Goal: Information Seeking & Learning: Learn about a topic

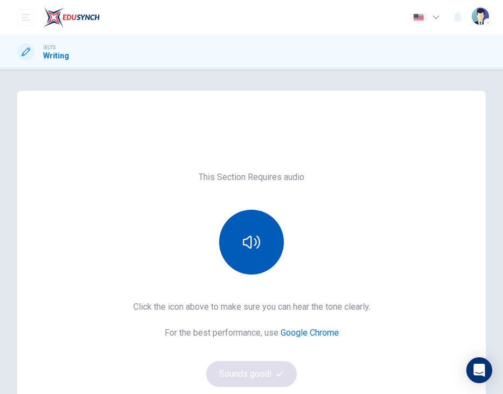
click at [259, 260] on button "button" at bounding box center [251, 242] width 65 height 65
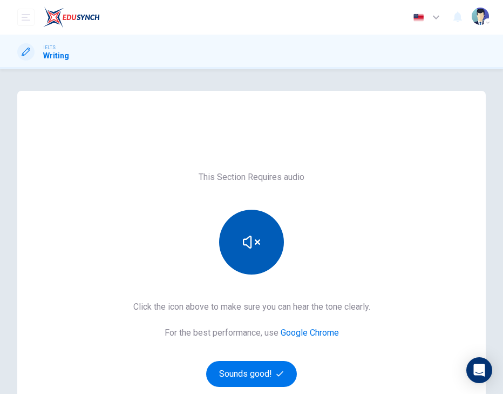
click at [259, 260] on button "button" at bounding box center [251, 242] width 65 height 65
click at [263, 220] on button "button" at bounding box center [251, 242] width 65 height 65
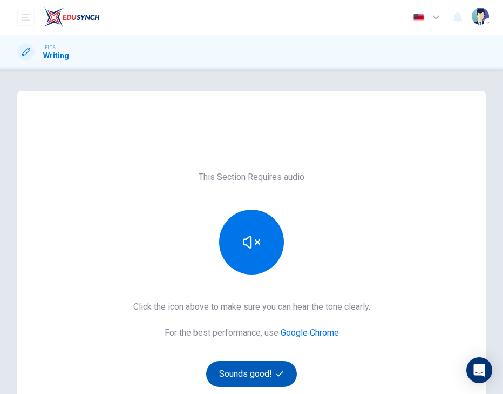
click at [262, 371] on button "Sounds good!" at bounding box center [251, 374] width 91 height 26
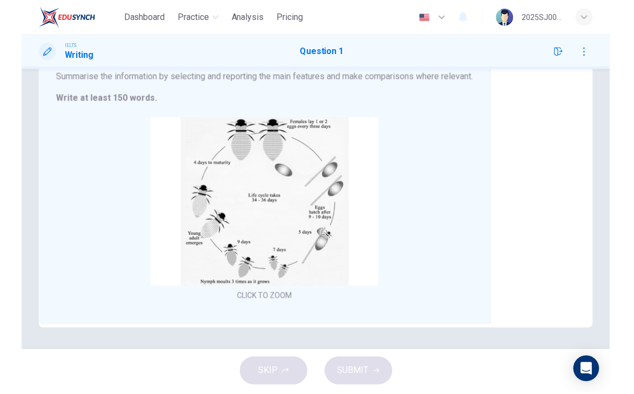
scroll to position [137, 0]
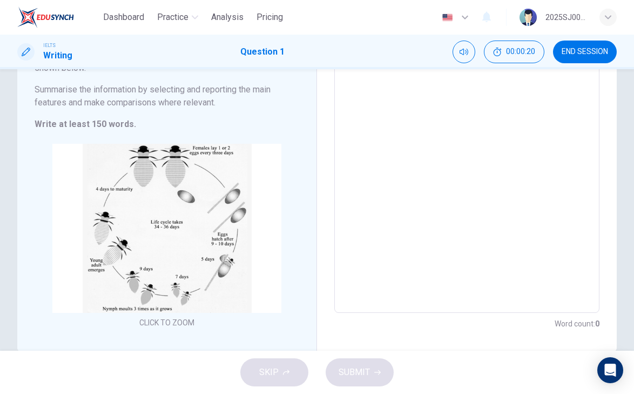
click at [425, 101] on textarea at bounding box center [467, 153] width 250 height 304
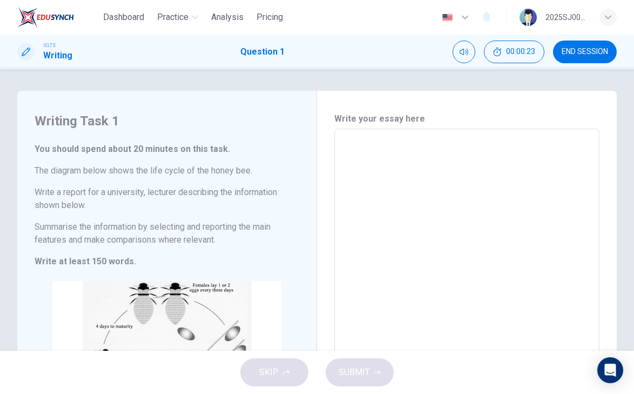
scroll to position [0, 0]
type textarea "d"
type textarea "x"
type textarea "di"
type textarea "x"
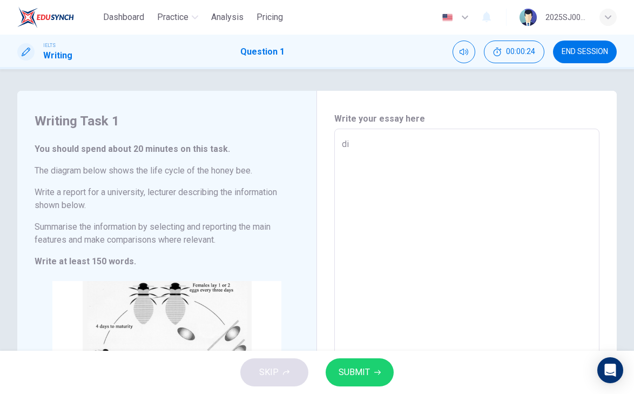
type textarea "dia"
type textarea "x"
type textarea "diag"
type textarea "x"
type textarea "diagr"
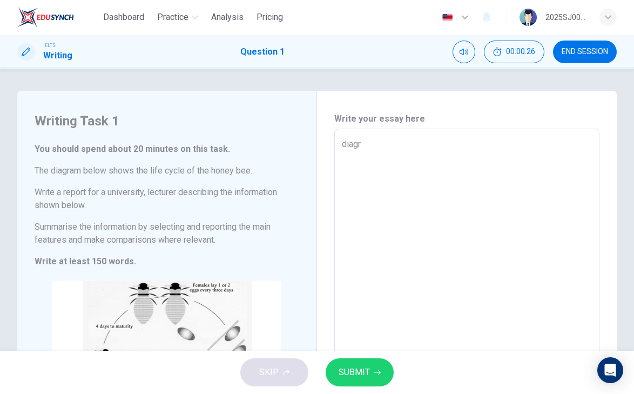
type textarea "x"
type textarea "diagra"
type textarea "x"
type textarea "diagram"
type textarea "x"
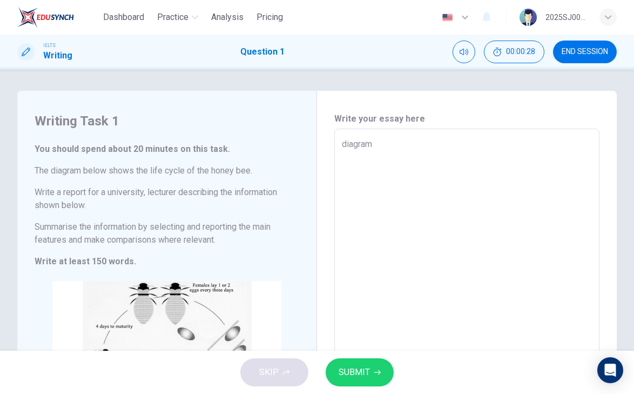
type textarea "diagram"
click at [351, 378] on span "SUBMIT" at bounding box center [354, 372] width 31 height 15
type textarea "x"
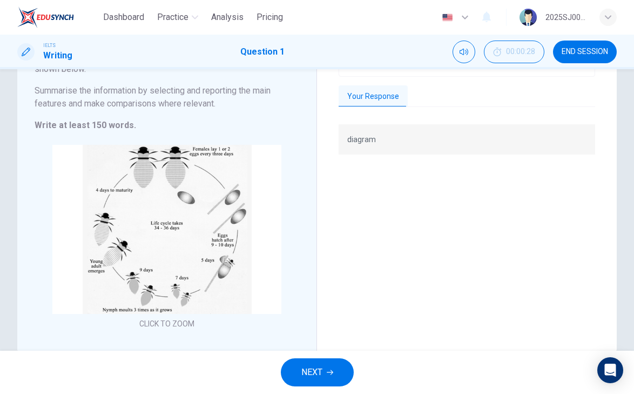
click at [437, 112] on div "Grade by Category Unlock Plus to see your Projected Scores! Unlock now Your Res…" at bounding box center [467, 142] width 257 height 333
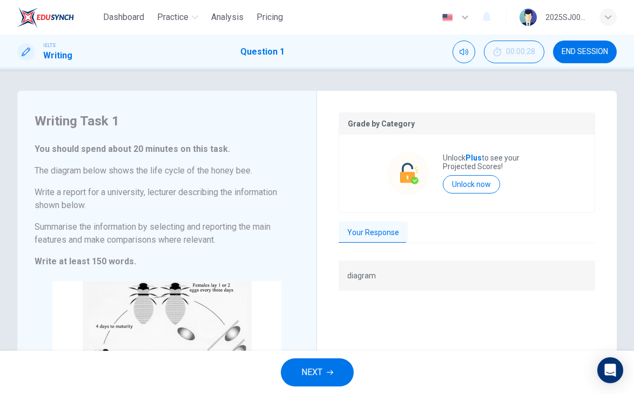
click at [319, 377] on span "NEXT" at bounding box center [311, 372] width 21 height 15
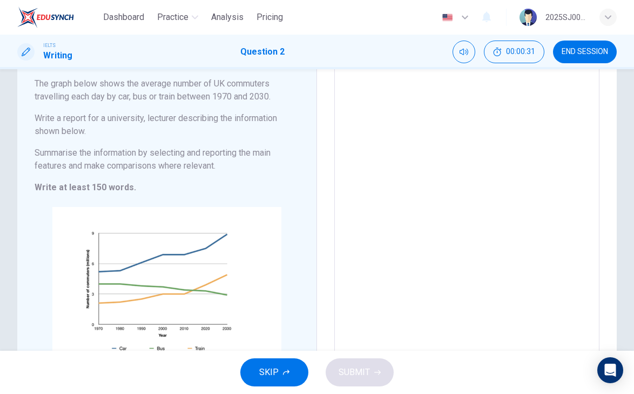
scroll to position [92, 0]
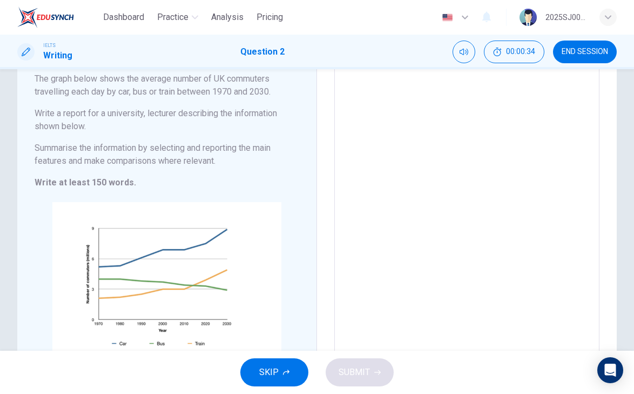
click at [447, 185] on textarea at bounding box center [467, 204] width 250 height 317
type textarea "l"
type textarea "x"
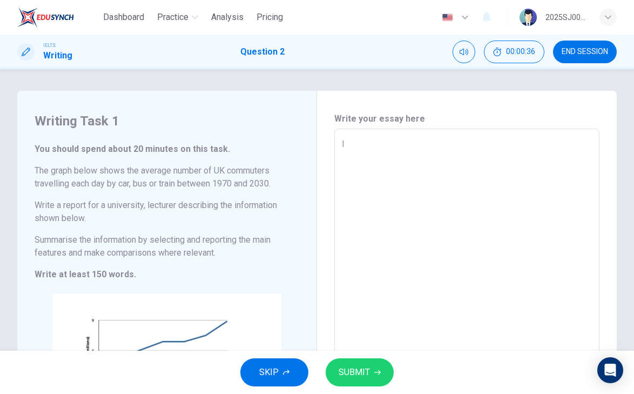
type textarea "li"
type textarea "x"
type textarea "lin"
type textarea "x"
type textarea "line"
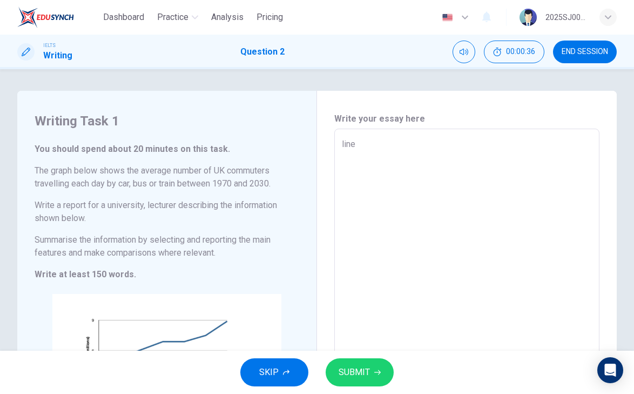
type textarea "x"
type textarea "line"
type textarea "x"
type textarea "line g"
type textarea "x"
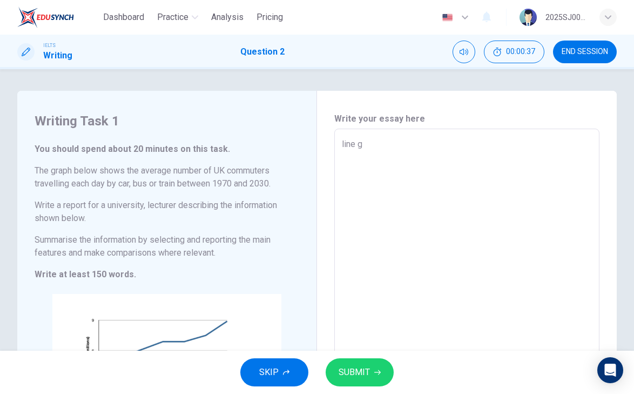
type textarea "line gr"
type textarea "x"
type textarea "line gra"
type textarea "x"
type textarea "line grap"
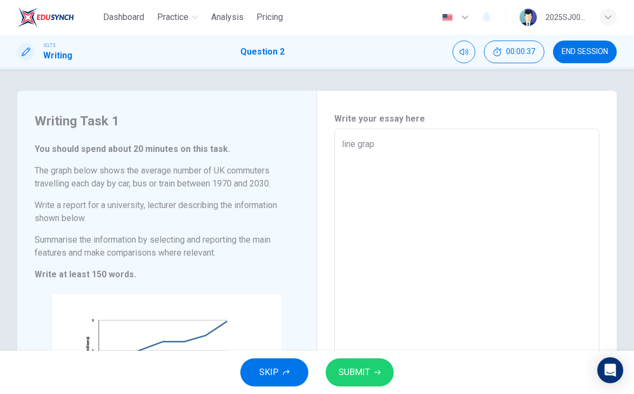
type textarea "x"
type textarea "line graph"
type textarea "x"
type textarea "line graph"
type textarea "x"
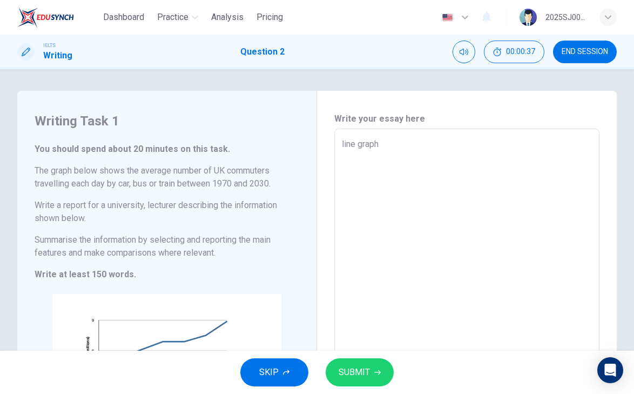
type textarea "line graph b"
type textarea "x"
type textarea "line graph be"
type textarea "x"
type textarea "line graph bel"
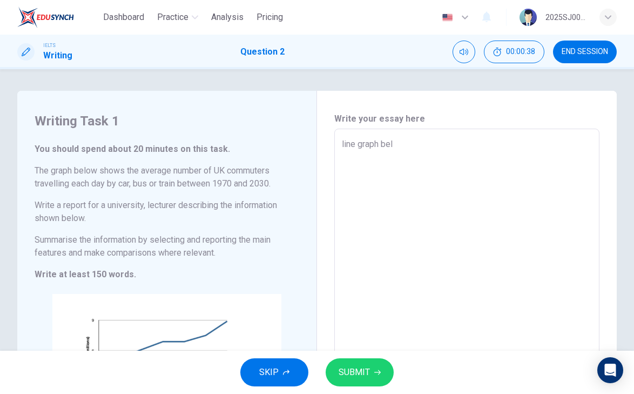
type textarea "x"
type textarea "line graph belo"
type textarea "x"
type textarea "line graph below"
type textarea "x"
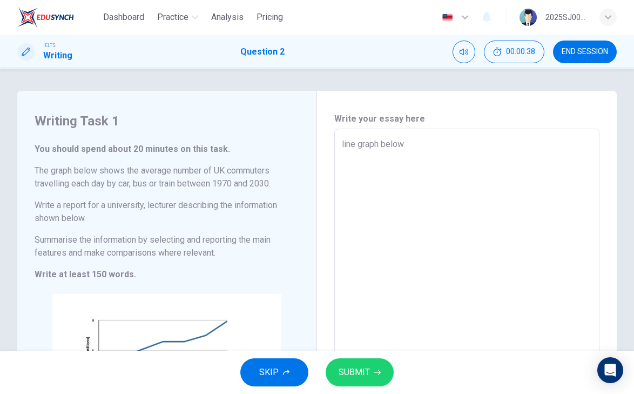
type textarea "line graph below"
type textarea "x"
type textarea "line graph below s"
type textarea "x"
type textarea "line graph below sh"
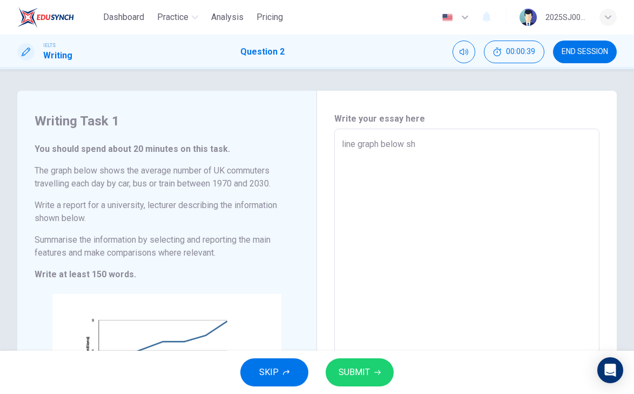
type textarea "x"
type textarea "line graph below shp"
type textarea "x"
type textarea "line graph below shpw"
type textarea "x"
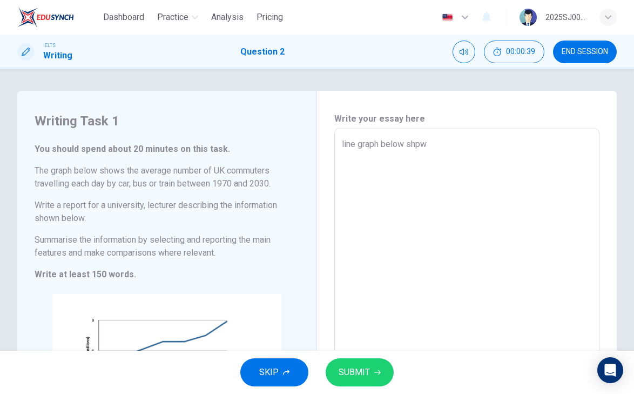
type textarea "line graph below shpws"
type textarea "x"
type textarea "line graph below shpws"
type textarea "x"
type textarea "line graph below shpws"
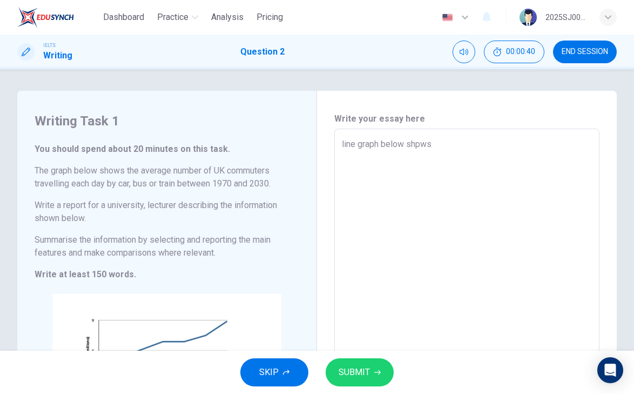
type textarea "x"
type textarea "line graph below shpw"
type textarea "x"
type textarea "line graph below shp"
type textarea "x"
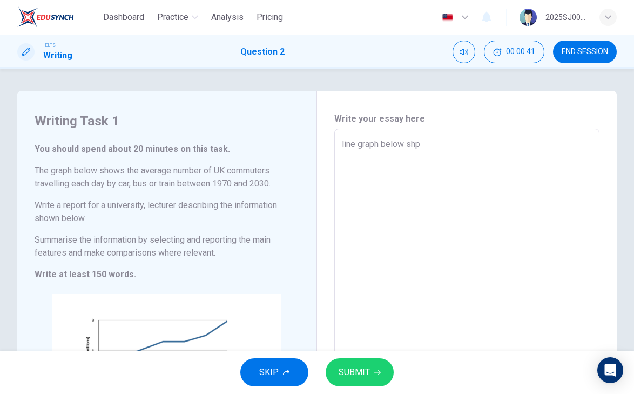
type textarea "line graph below sh"
type textarea "x"
type textarea "line graph below sho"
type textarea "x"
type textarea "line graph below show"
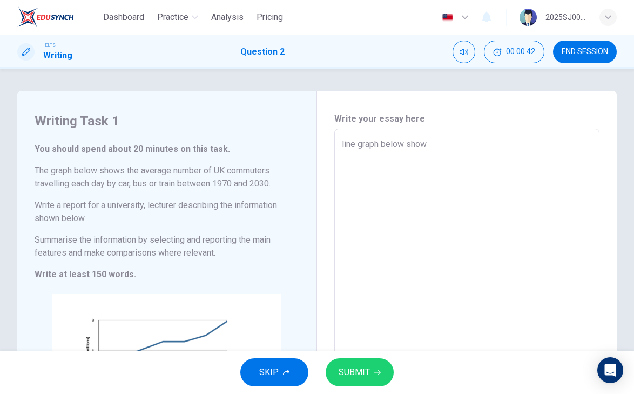
type textarea "x"
type textarea "line graph below shows"
type textarea "x"
type textarea "line graph below shows"
type textarea "x"
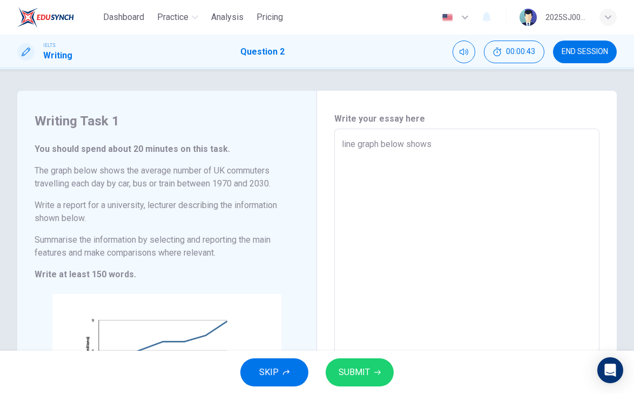
type textarea "line graph below shows"
click at [367, 373] on span "SUBMIT" at bounding box center [354, 372] width 31 height 15
type textarea "x"
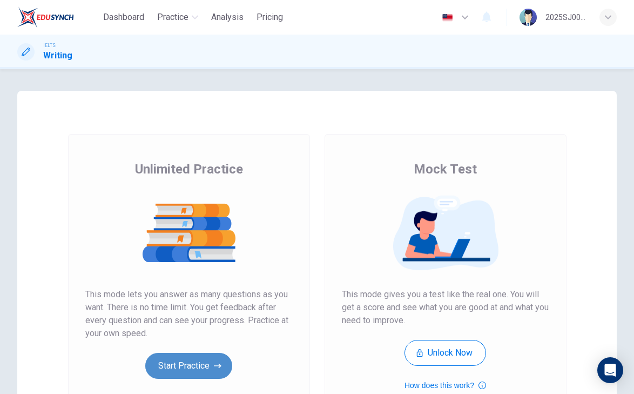
click at [197, 368] on button "Start Practice" at bounding box center [188, 366] width 87 height 26
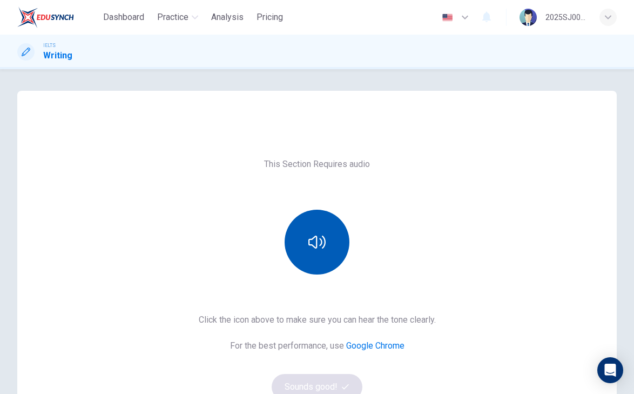
click at [322, 264] on button "button" at bounding box center [317, 242] width 65 height 65
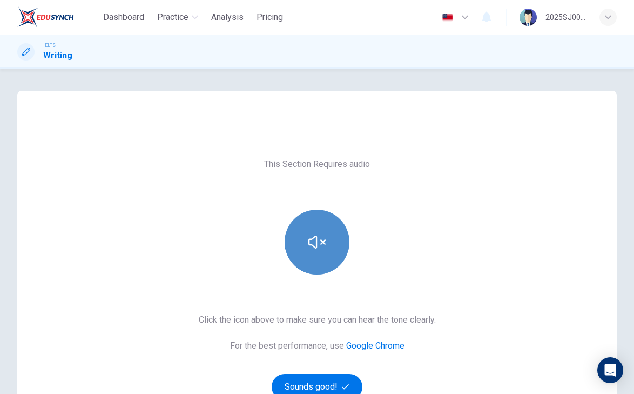
click at [322, 260] on button "button" at bounding box center [317, 242] width 65 height 65
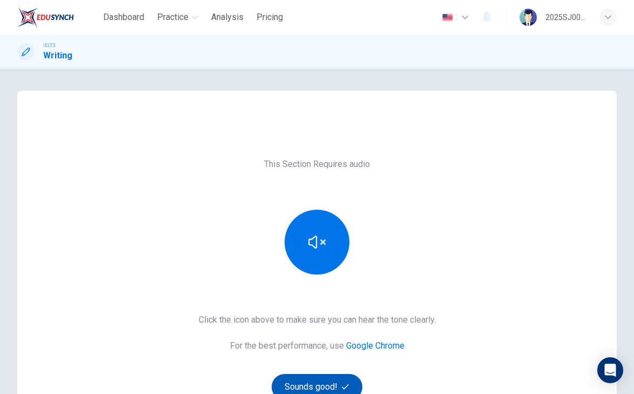
click at [324, 379] on button "Sounds good!" at bounding box center [317, 387] width 91 height 26
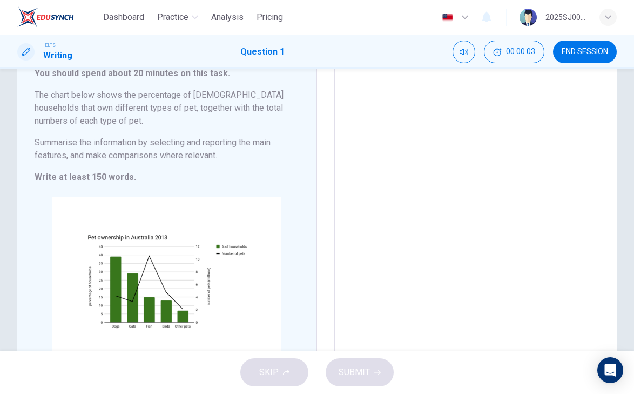
scroll to position [75, 0]
click at [382, 315] on textarea at bounding box center [467, 210] width 250 height 295
type textarea "g"
type textarea "x"
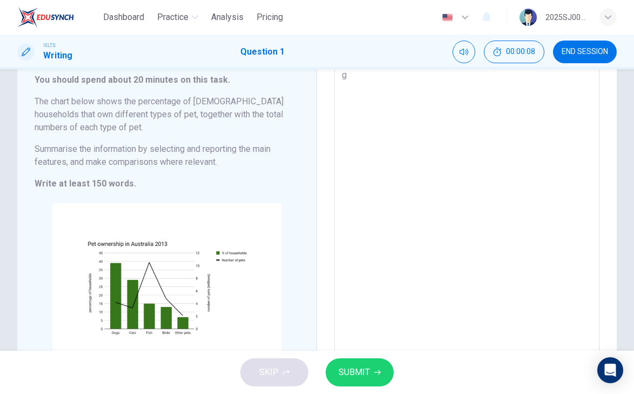
type textarea "gr"
type textarea "x"
type textarea "gra"
type textarea "x"
type textarea "grap"
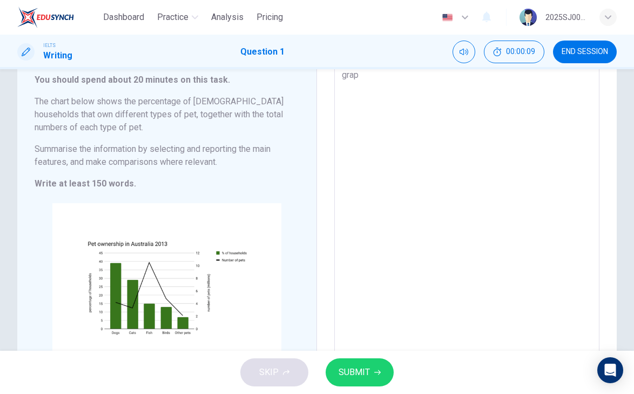
type textarea "x"
type textarea "graph"
type textarea "x"
type textarea "graph"
click at [361, 375] on span "SUBMIT" at bounding box center [354, 372] width 31 height 15
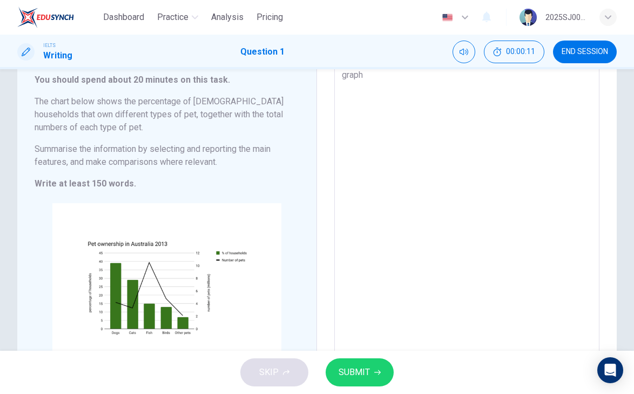
type textarea "x"
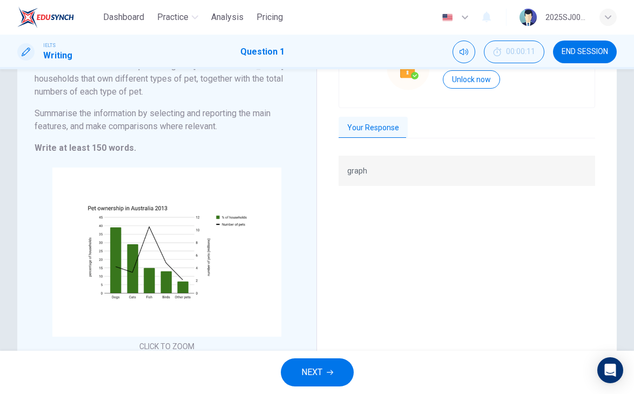
scroll to position [118, 0]
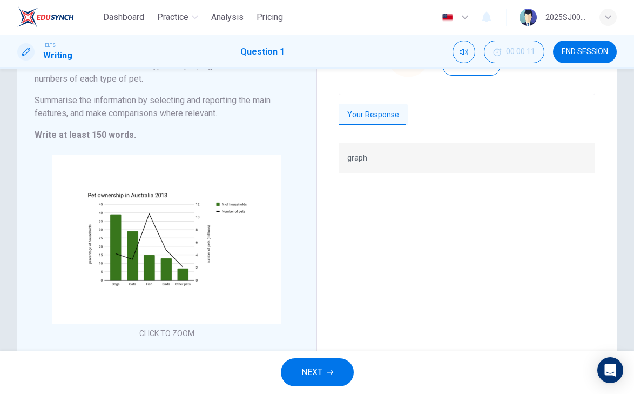
click at [338, 366] on button "NEXT" at bounding box center [317, 372] width 73 height 28
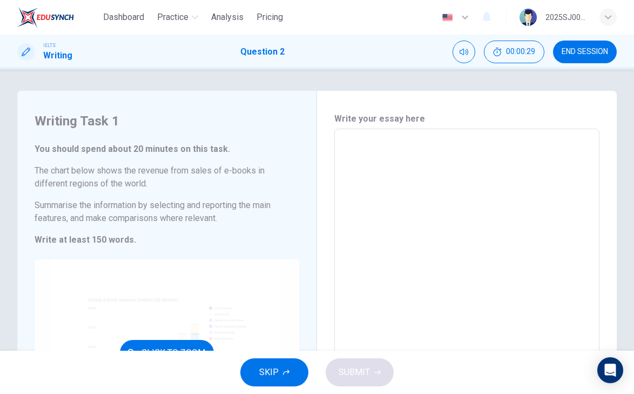
scroll to position [0, 0]
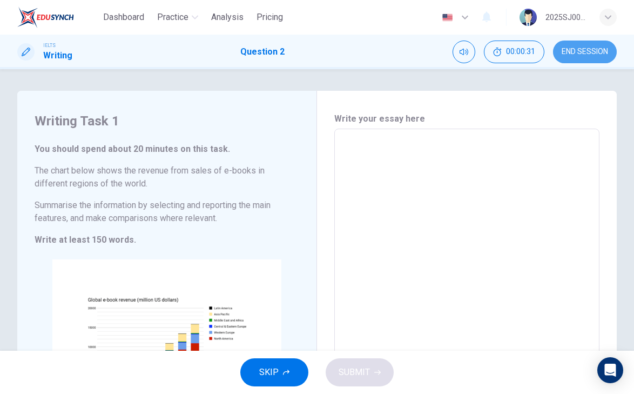
click at [572, 44] on button "END SESSION" at bounding box center [585, 52] width 64 height 23
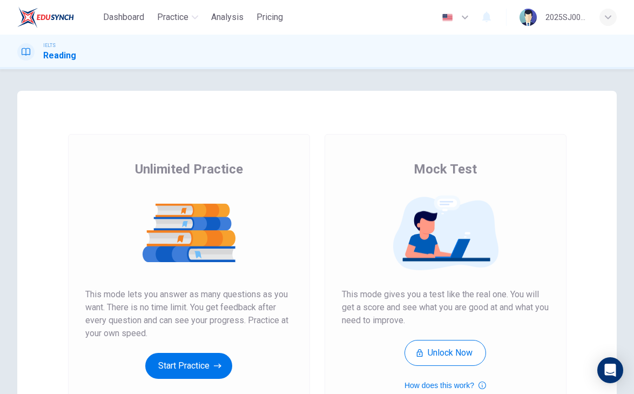
scroll to position [31, 0]
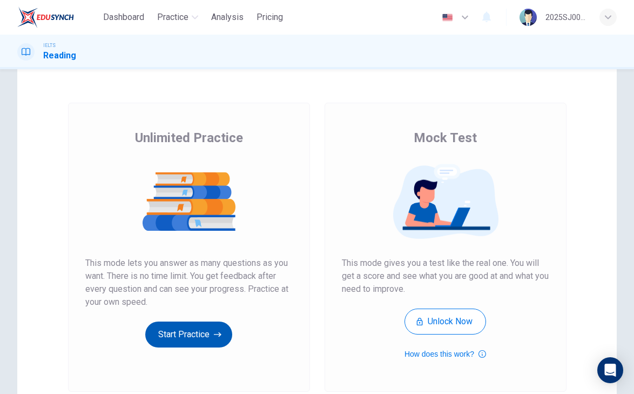
click at [204, 327] on button "Start Practice" at bounding box center [188, 334] width 87 height 26
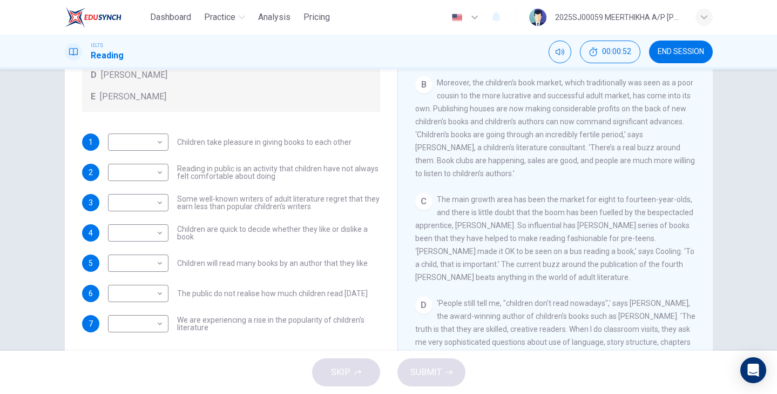
scroll to position [113, 0]
